Goal: Complete application form

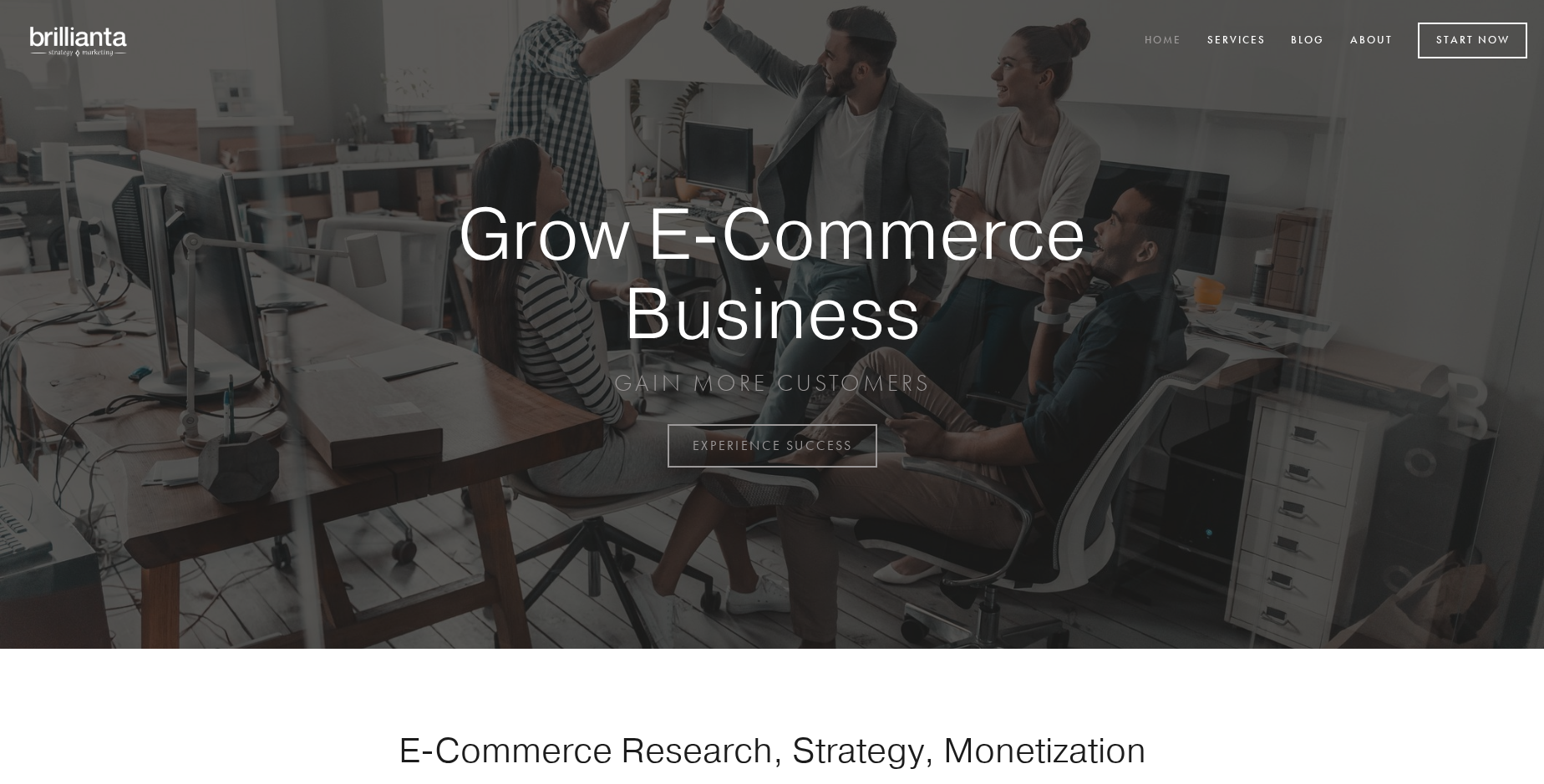
scroll to position [4378, 0]
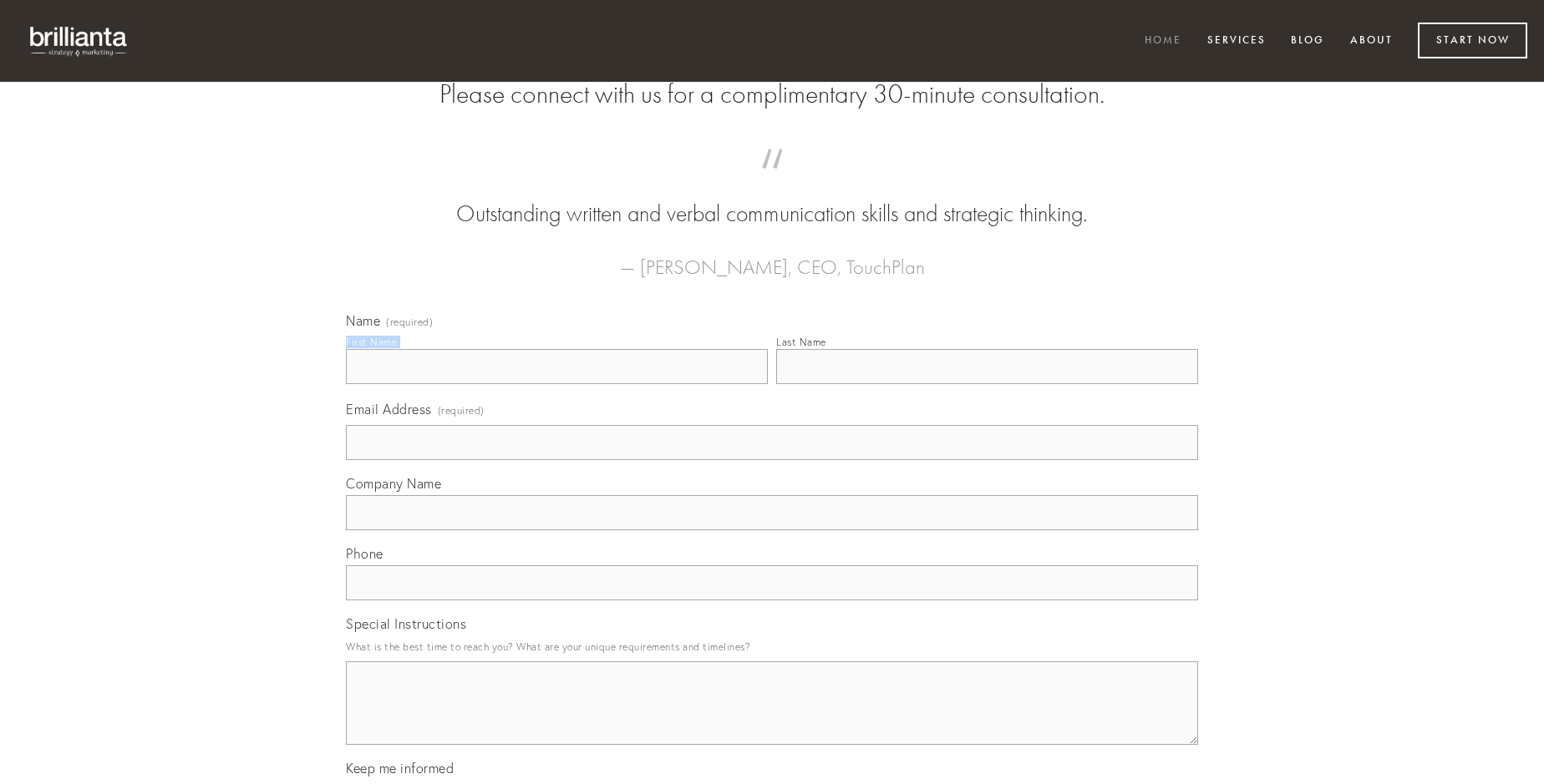
type input "[PERSON_NAME]"
click at [986, 384] on input "Last Name" at bounding box center [987, 367] width 422 height 35
type input "[PERSON_NAME]"
click at [772, 461] on input "Email Address (required)" at bounding box center [772, 442] width 852 height 35
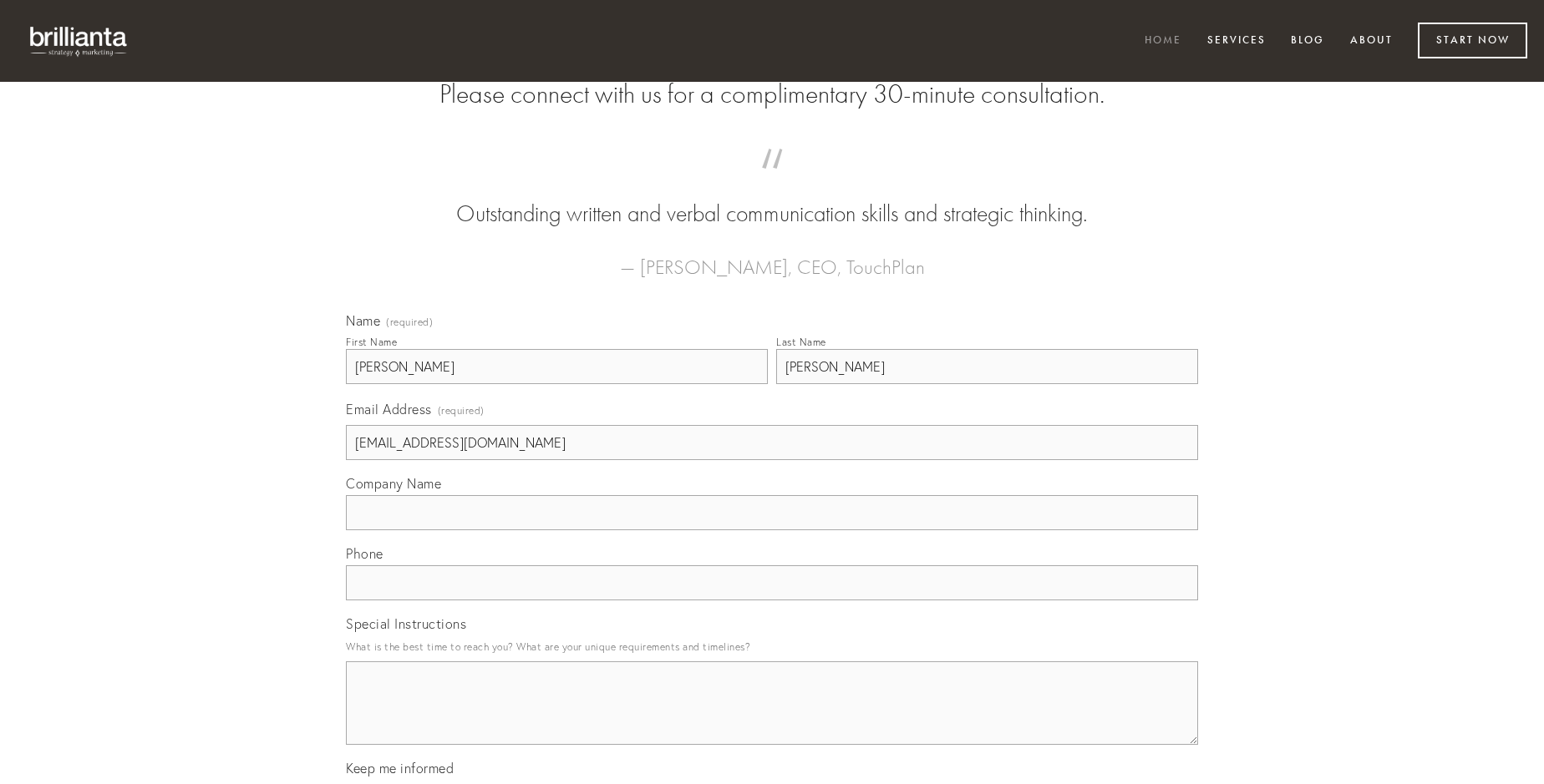
type input "[EMAIL_ADDRESS][DOMAIN_NAME]"
click at [772, 530] on input "Company Name" at bounding box center [772, 513] width 852 height 35
type input "tamisium"
click at [772, 600] on input "text" at bounding box center [772, 583] width 852 height 35
click at [772, 718] on textarea "Special Instructions" at bounding box center [772, 703] width 852 height 83
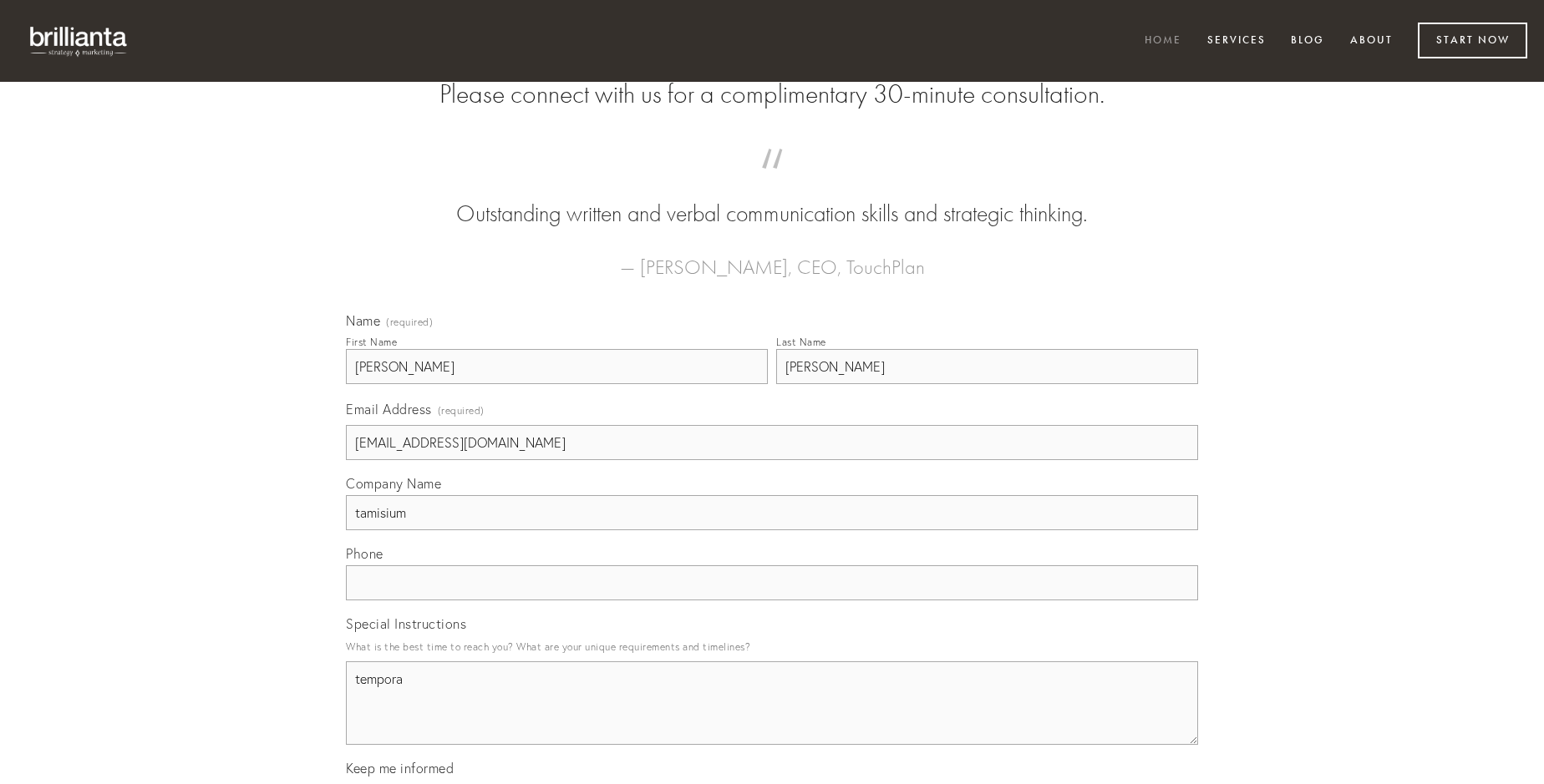
type textarea "tempora"
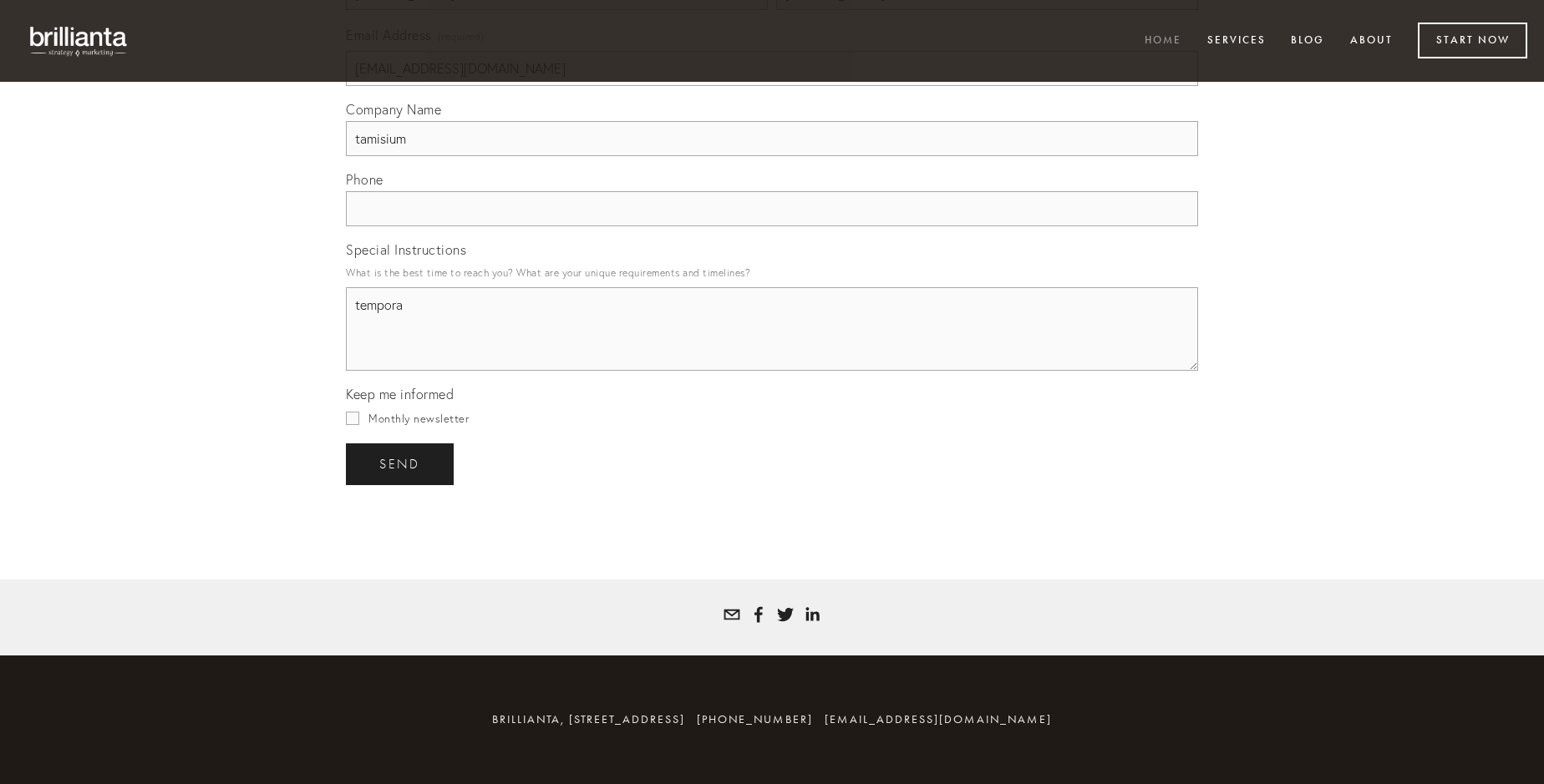
click at [401, 463] on span "send" at bounding box center [399, 464] width 41 height 15
